Goal: Task Accomplishment & Management: Complete application form

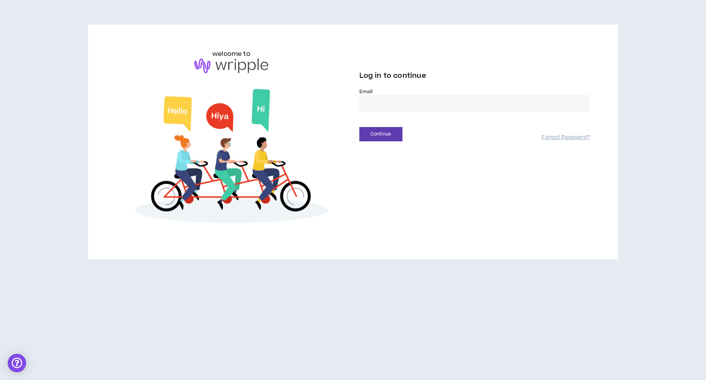
click at [389, 96] on input "email" at bounding box center [474, 103] width 231 height 17
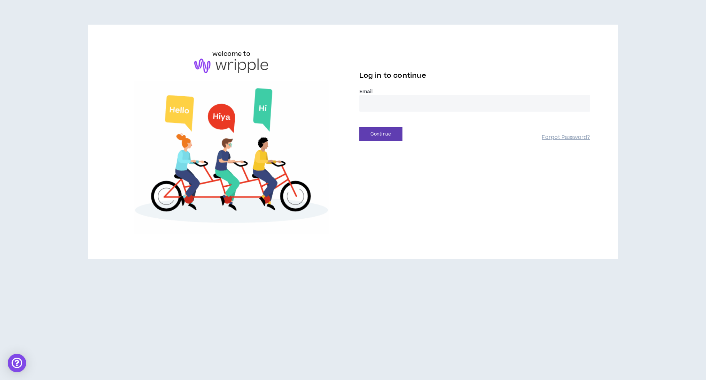
type input "**********"
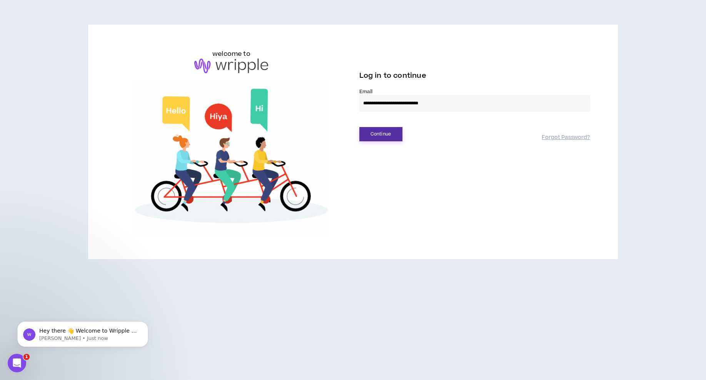
drag, startPoint x: 394, startPoint y: 135, endPoint x: 398, endPoint y: 137, distance: 4.0
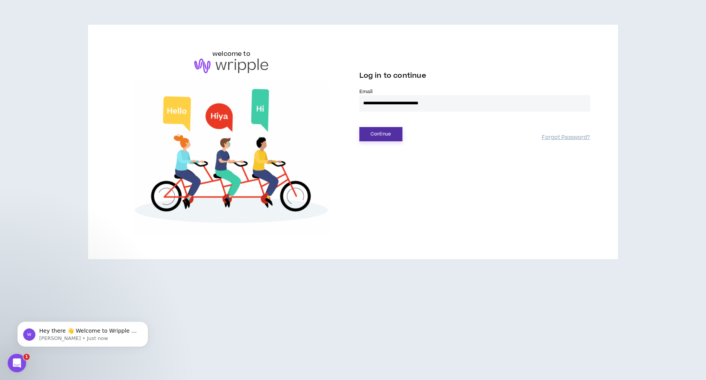
click at [394, 135] on button "Continue" at bounding box center [380, 134] width 43 height 14
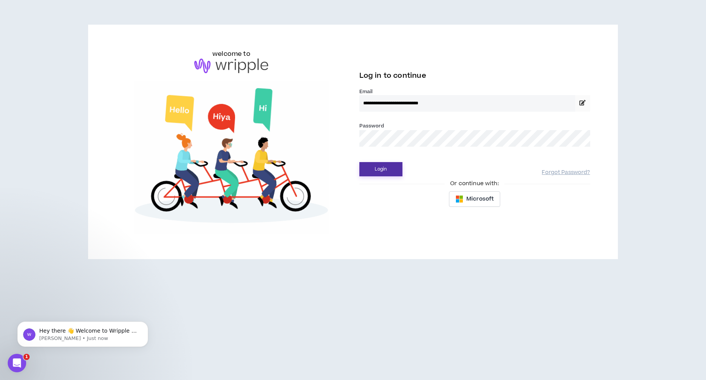
drag, startPoint x: 381, startPoint y: 172, endPoint x: 576, endPoint y: 290, distance: 229.1
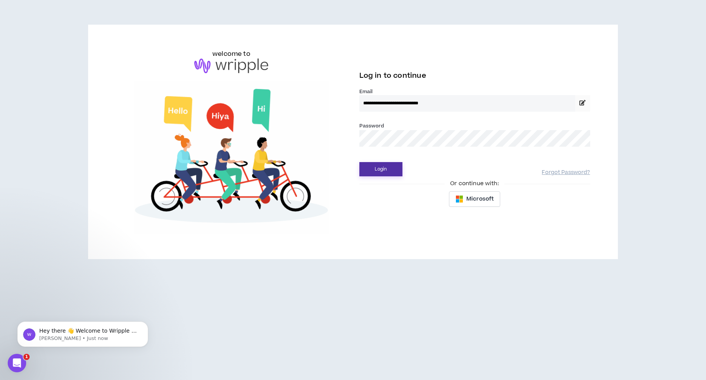
click at [381, 172] on button "Login" at bounding box center [380, 169] width 43 height 14
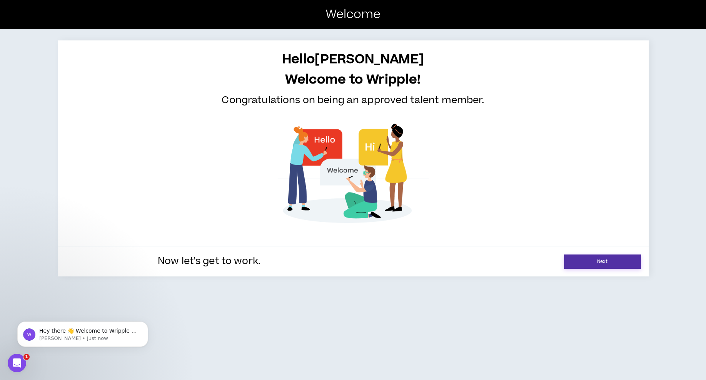
click at [597, 259] on link "Next" at bounding box center [602, 261] width 77 height 14
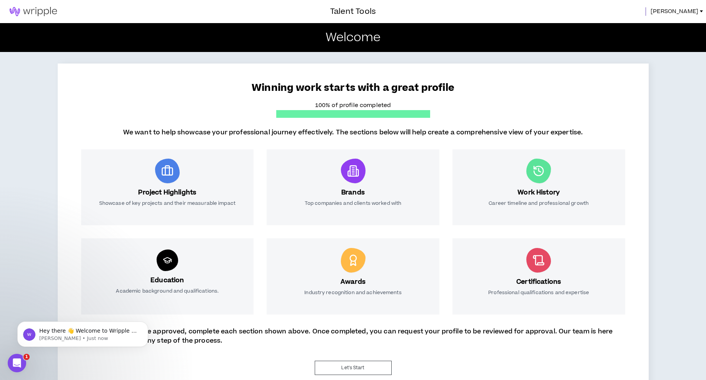
click at [694, 9] on span "[PERSON_NAME]" at bounding box center [675, 11] width 48 height 8
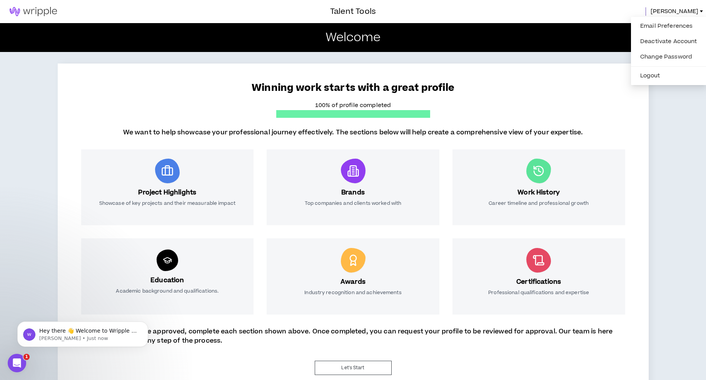
drag, startPoint x: 666, startPoint y: 117, endPoint x: 570, endPoint y: 84, distance: 102.1
click at [666, 117] on div "Winning work starts with a great profile 100% of profile completed We want to h…" at bounding box center [353, 225] width 706 height 347
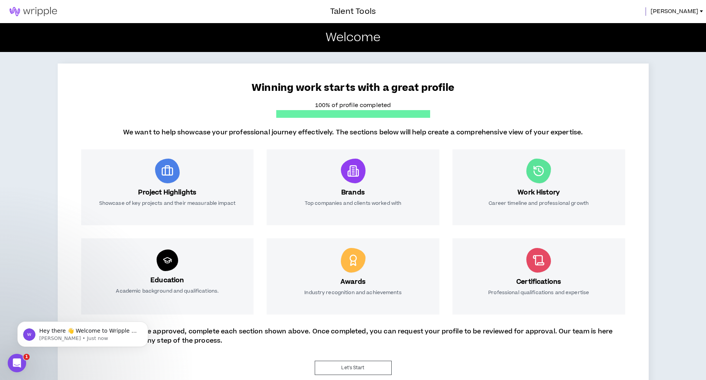
scroll to position [19, 0]
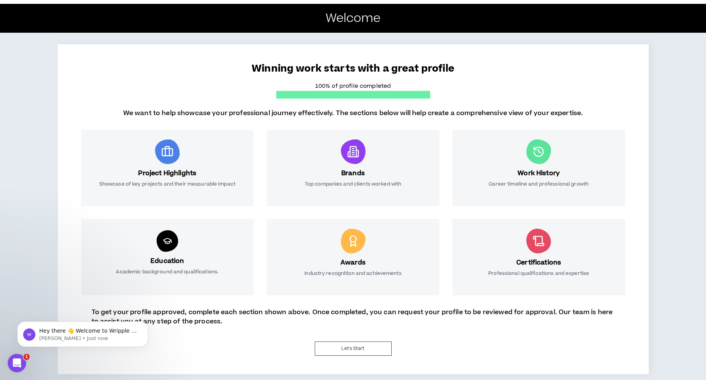
click at [682, 38] on div "Winning work starts with a great profile 100% of profile completed We want to h…" at bounding box center [353, 206] width 706 height 347
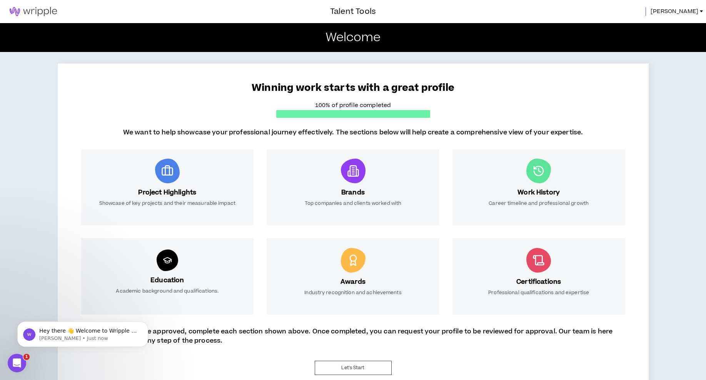
click at [687, 8] on span "[PERSON_NAME]" at bounding box center [675, 11] width 48 height 8
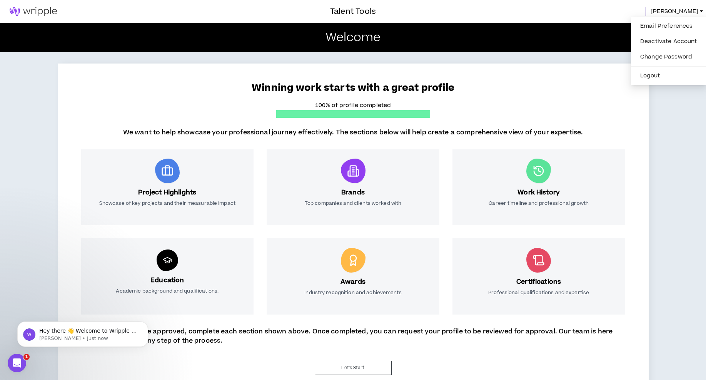
click at [656, 120] on div "Winning work starts with a great profile 100% of profile completed We want to h…" at bounding box center [353, 225] width 706 height 347
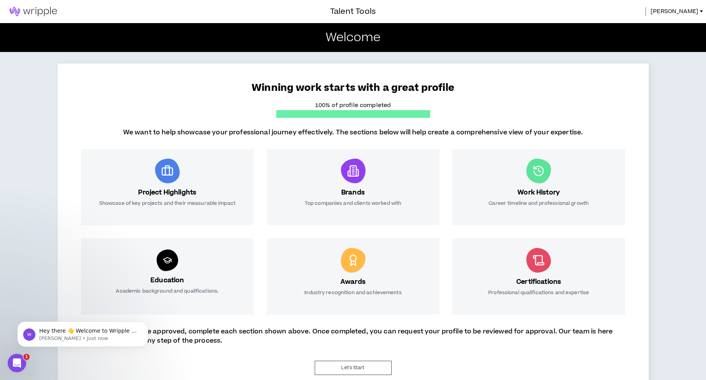
scroll to position [19, 0]
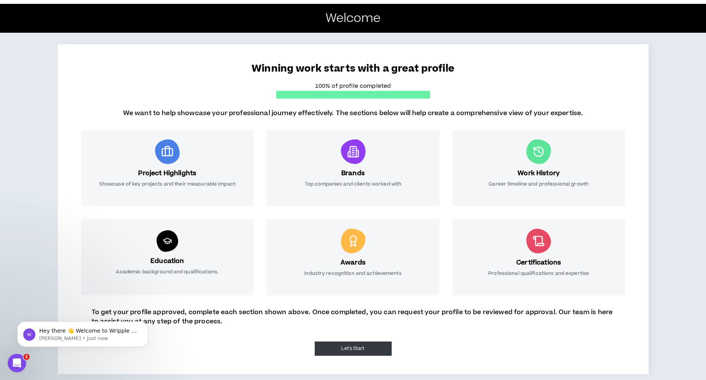
click at [352, 349] on button "Let's Start" at bounding box center [353, 348] width 77 height 14
select select "*"
select select "US"
select select "*******"
select select "*"
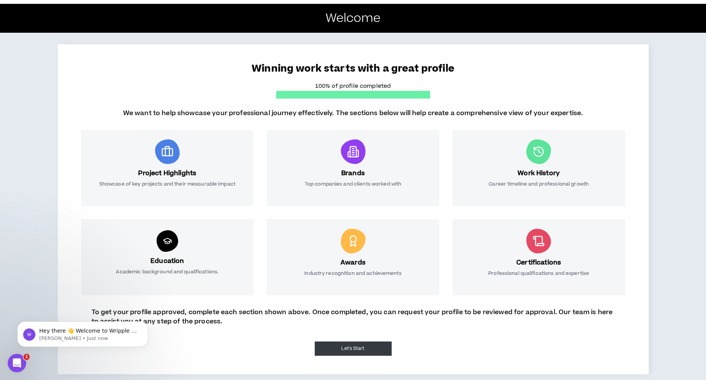
select select "**********"
select select "*****"
select select "**********"
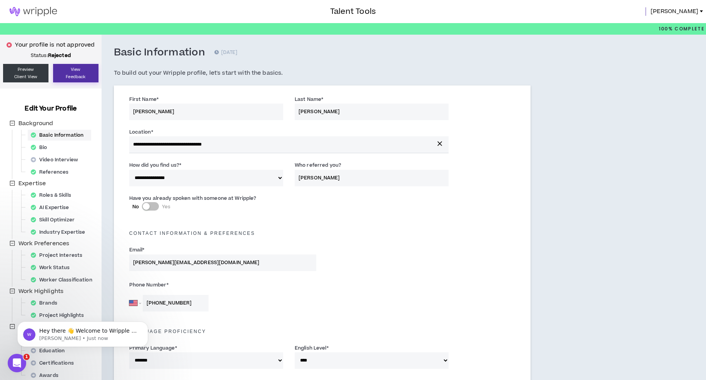
click at [69, 73] on button "View Feedback" at bounding box center [75, 73] width 45 height 18
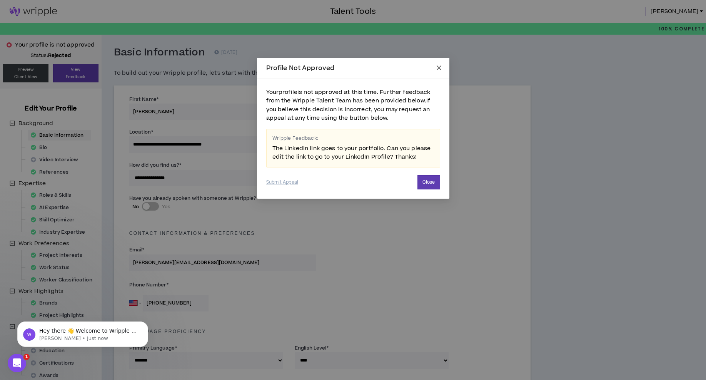
click at [441, 70] on icon "close" at bounding box center [439, 68] width 6 height 6
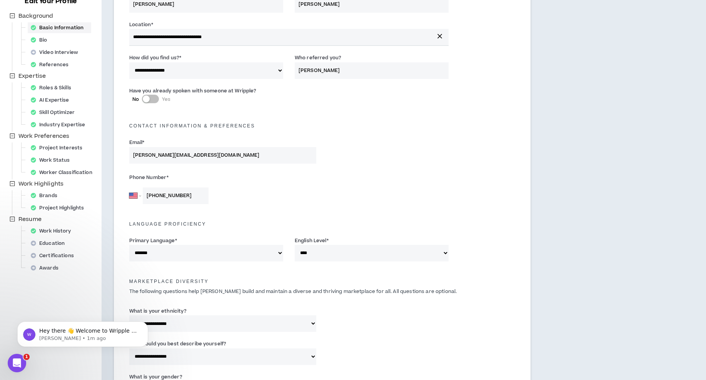
scroll to position [129, 0]
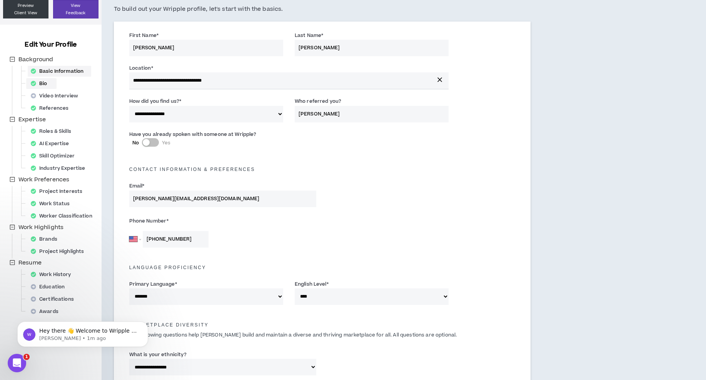
click at [48, 84] on div "Bio" at bounding box center [41, 83] width 27 height 11
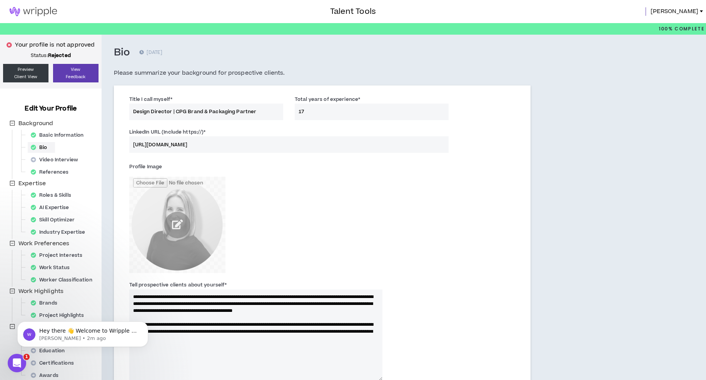
drag, startPoint x: 107, startPoint y: 130, endPoint x: 108, endPoint y: 138, distance: 7.8
paste input "[DOMAIN_NAME][URL][PERSON_NAME]"
type input "[URL][DOMAIN_NAME][PERSON_NAME]"
type textarea "**********"
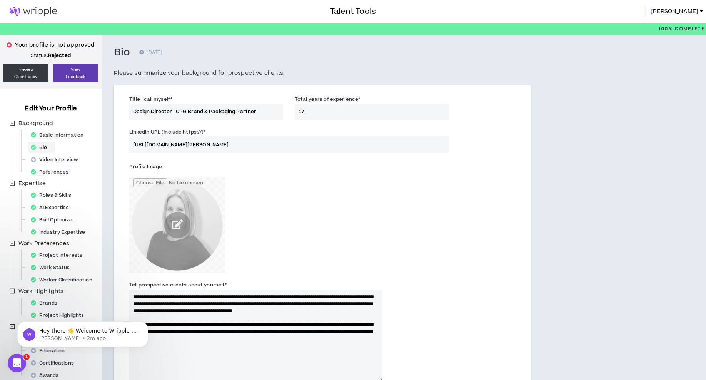
type input "[URL][DOMAIN_NAME][PERSON_NAME]"
click at [473, 217] on div "Profile Image" at bounding box center [322, 219] width 397 height 120
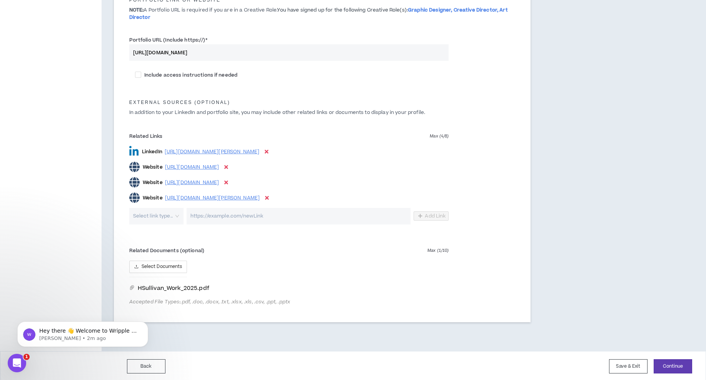
scroll to position [402, 0]
click at [672, 368] on button "Continue" at bounding box center [673, 364] width 38 height 14
type textarea "**********"
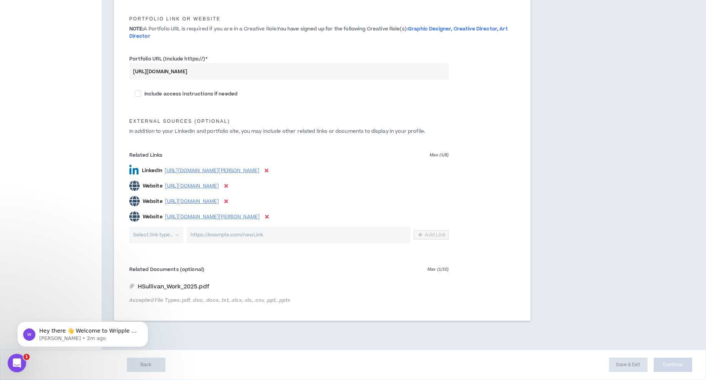
scroll to position [378, 0]
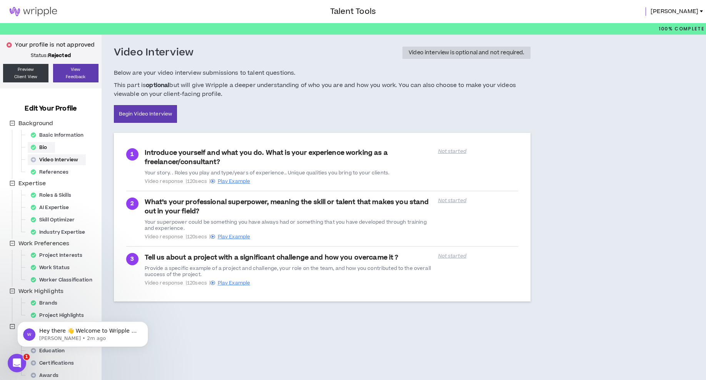
click at [46, 148] on div "Bio" at bounding box center [41, 147] width 27 height 11
click at [43, 147] on div "Bio" at bounding box center [41, 147] width 27 height 11
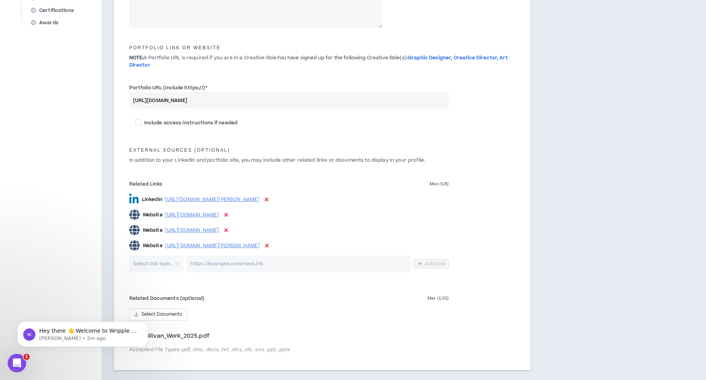
scroll to position [402, 0]
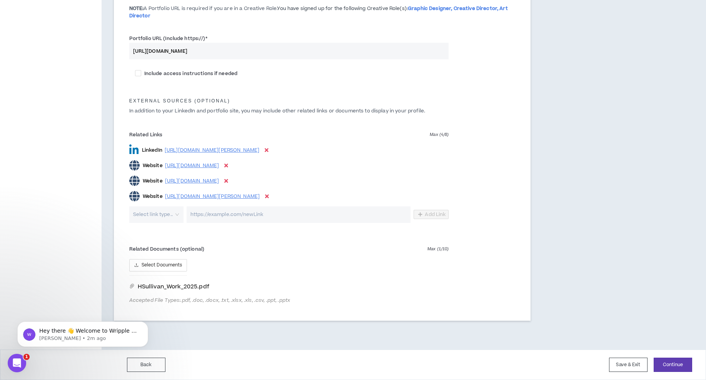
click at [671, 373] on div "Back Save & Exit Continue Save & Exit" at bounding box center [353, 364] width 706 height 30
click at [671, 367] on button "Continue" at bounding box center [673, 364] width 38 height 14
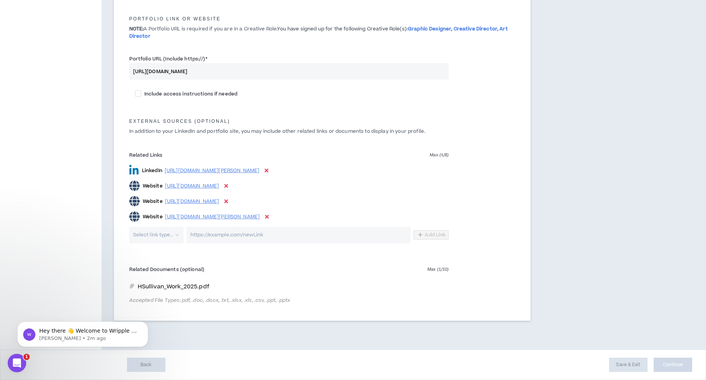
type textarea "**********"
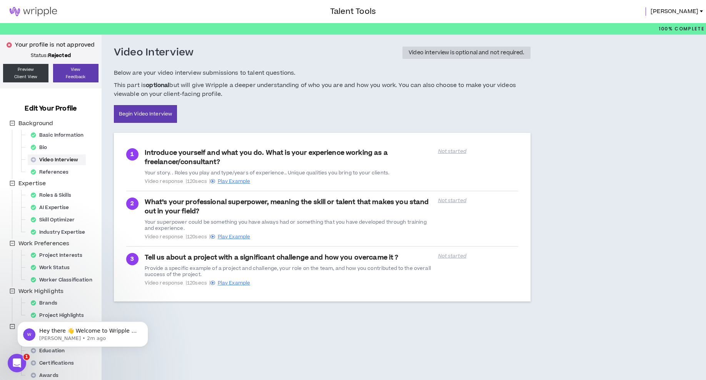
scroll to position [33, 0]
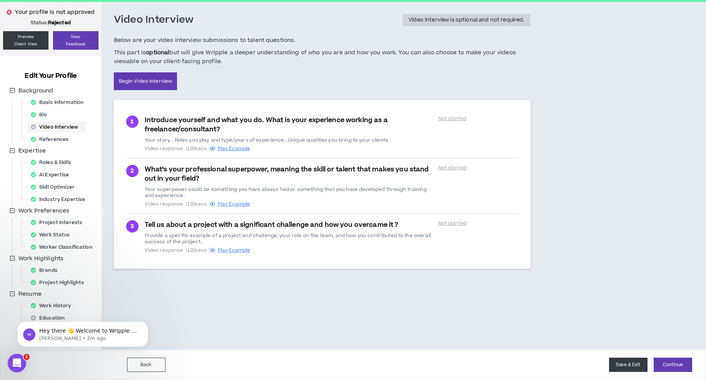
click at [628, 361] on button "Save & Exit" at bounding box center [628, 364] width 38 height 14
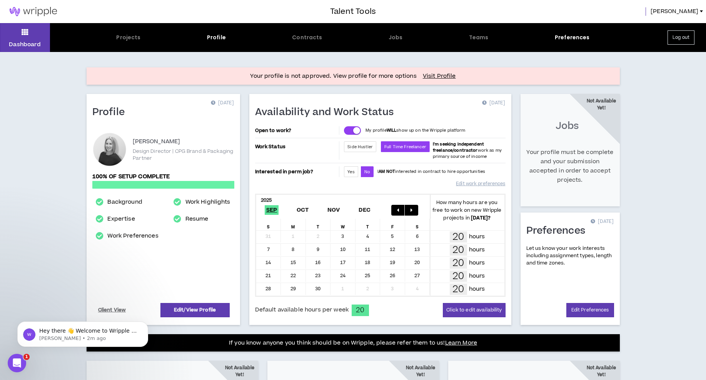
click at [294, 262] on div "15" at bounding box center [293, 263] width 25 height 12
click at [460, 313] on button "Click to edit availability" at bounding box center [474, 310] width 62 height 14
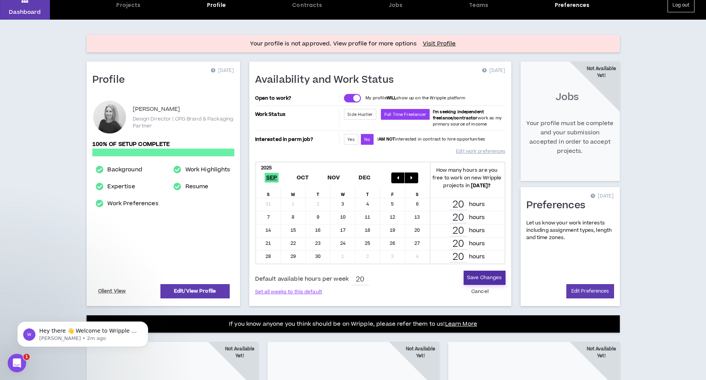
scroll to position [80, 0]
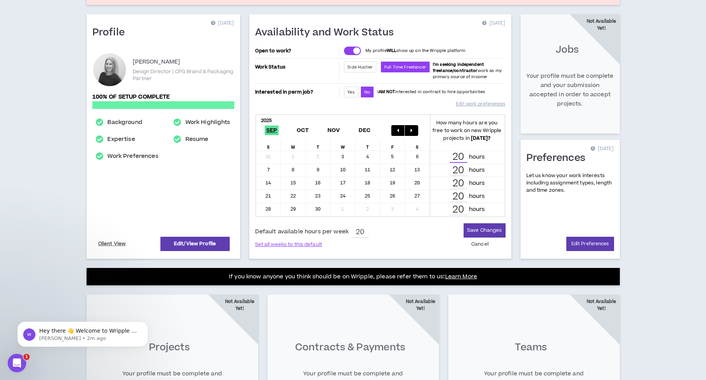
click at [460, 155] on input "20" at bounding box center [458, 157] width 17 height 11
click at [362, 231] on input "20" at bounding box center [360, 232] width 17 height 12
drag, startPoint x: 419, startPoint y: 157, endPoint x: 432, endPoint y: 158, distance: 12.3
click at [422, 158] on div "6" at bounding box center [417, 157] width 25 height 12
click at [454, 155] on input "20" at bounding box center [458, 157] width 17 height 11
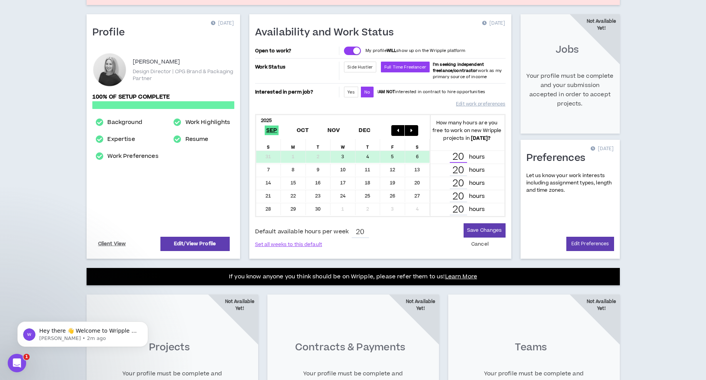
scroll to position [2, 0]
drag, startPoint x: 467, startPoint y: 167, endPoint x: 483, endPoint y: 189, distance: 27.0
click at [483, 189] on div "31 1 2 3 4 5 6 20 hours 7 8 9 10 11 12 13 20 hours 14 15 16 17 18 19 20 20 hour…" at bounding box center [380, 183] width 248 height 65
click at [479, 166] on p "hours" at bounding box center [477, 170] width 16 height 8
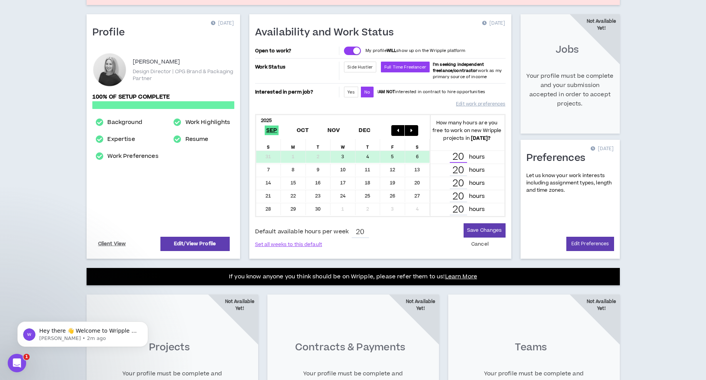
drag, startPoint x: 464, startPoint y: 157, endPoint x: 454, endPoint y: 156, distance: 10.0
click at [454, 156] on input "20" at bounding box center [458, 157] width 17 height 11
type input "10"
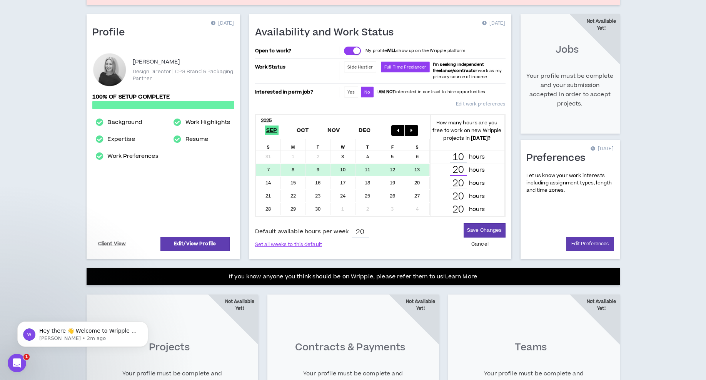
click at [465, 171] on input "20" at bounding box center [458, 170] width 17 height 11
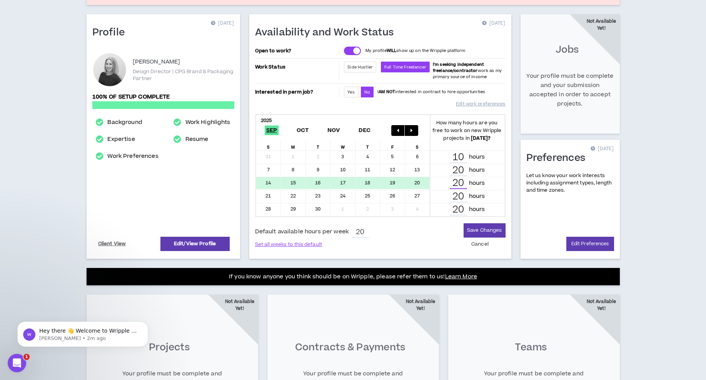
drag, startPoint x: 462, startPoint y: 183, endPoint x: 445, endPoint y: 184, distance: 17.3
click at [445, 183] on div "20 hours" at bounding box center [467, 183] width 65 height 11
type input "15"
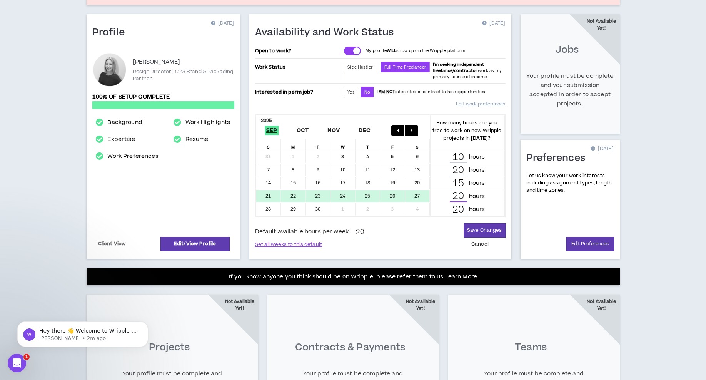
drag, startPoint x: 455, startPoint y: 197, endPoint x: 474, endPoint y: 204, distance: 20.0
click at [474, 197] on div "20 hours" at bounding box center [467, 196] width 65 height 11
type input "15"
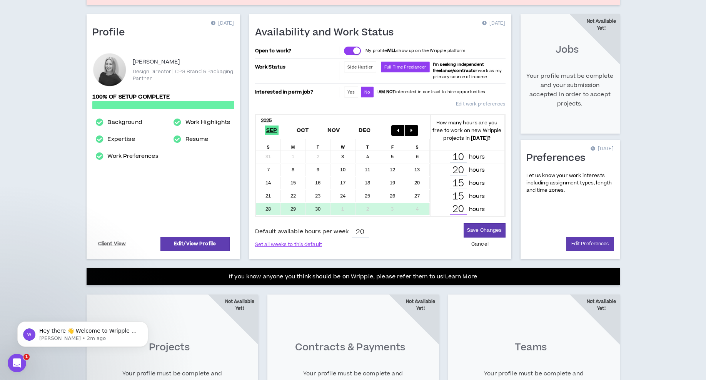
click at [433, 208] on div "20 hours" at bounding box center [467, 209] width 75 height 13
type input "15"
drag, startPoint x: 453, startPoint y: 172, endPoint x: 474, endPoint y: 172, distance: 20.8
click at [474, 172] on div "1 hours" at bounding box center [467, 170] width 65 height 11
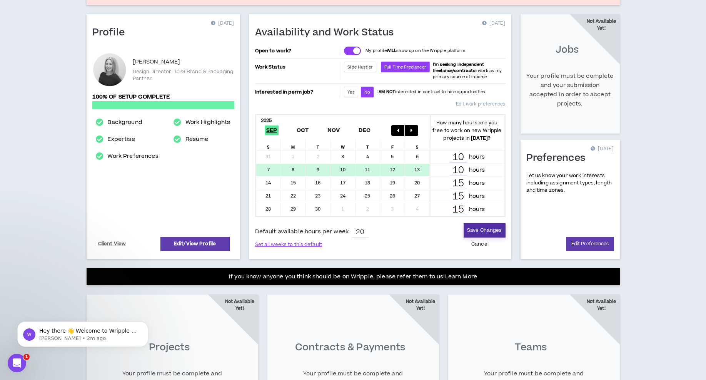
click at [484, 227] on button "Save Changes" at bounding box center [485, 230] width 42 height 14
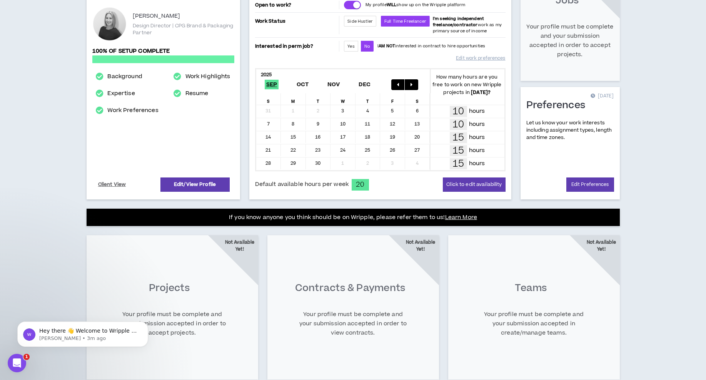
scroll to position [129, 0]
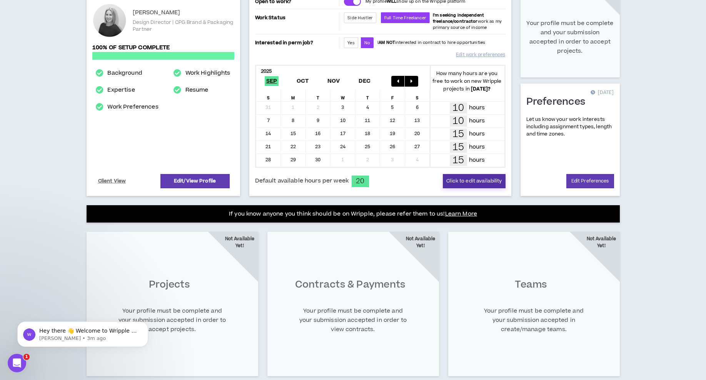
drag, startPoint x: 474, startPoint y: 184, endPoint x: 469, endPoint y: 134, distance: 49.5
click at [474, 184] on button "Click to edit availability" at bounding box center [474, 181] width 62 height 14
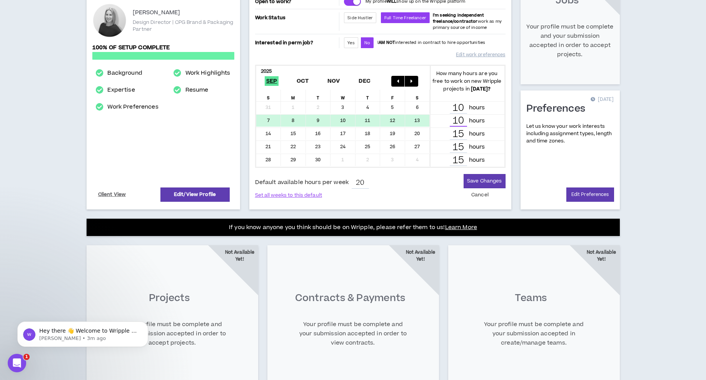
drag, startPoint x: 457, startPoint y: 122, endPoint x: 449, endPoint y: 121, distance: 7.7
click at [450, 121] on input "10" at bounding box center [458, 120] width 17 height 11
type input "15"
click at [484, 177] on button "Save Changes" at bounding box center [485, 181] width 42 height 14
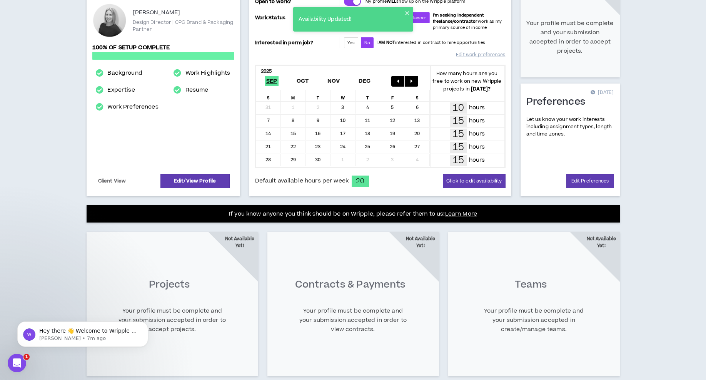
scroll to position [0, 0]
